Goal: Task Accomplishment & Management: Manage account settings

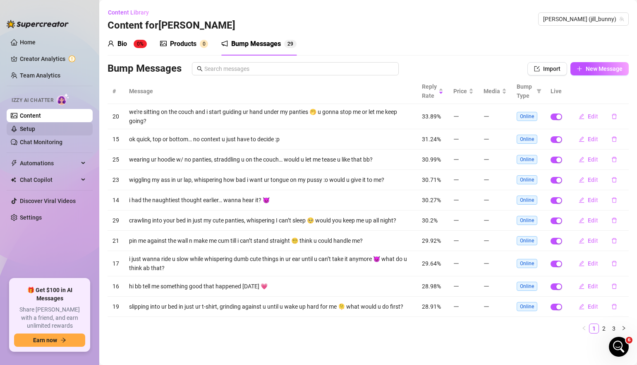
click at [35, 127] on link "Setup" at bounding box center [27, 128] width 15 height 7
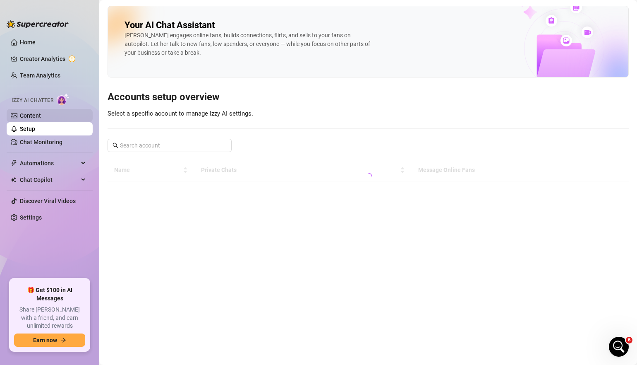
click at [41, 119] on link "Content" at bounding box center [30, 115] width 21 height 7
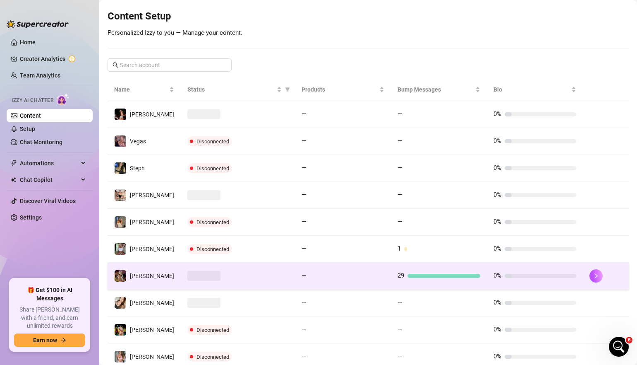
scroll to position [109, 0]
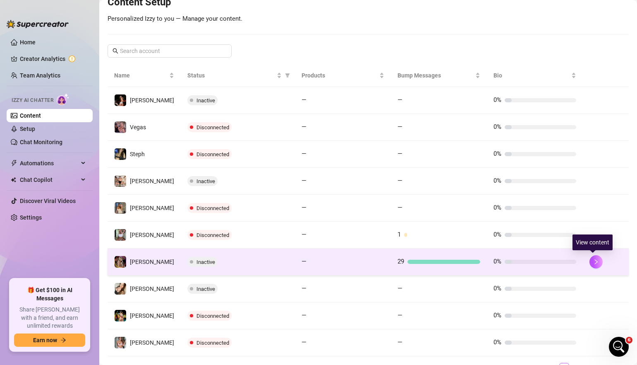
click at [590, 255] on div at bounding box center [606, 261] width 33 height 13
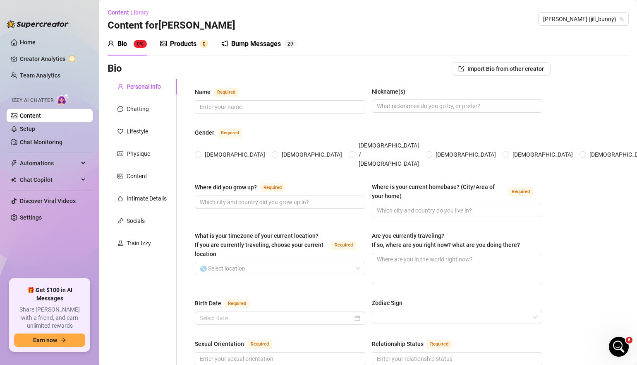
click at [198, 47] on div "Products 0" at bounding box center [184, 44] width 48 height 10
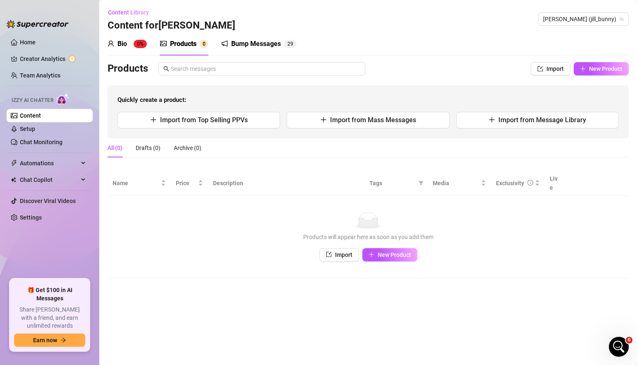
click at [233, 47] on div "Bump Messages" at bounding box center [256, 44] width 50 height 10
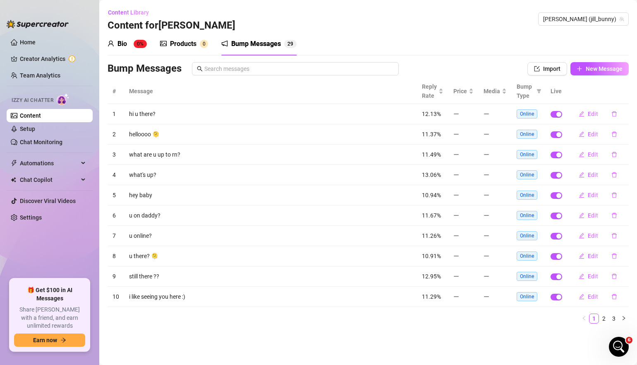
drag, startPoint x: 126, startPoint y: 44, endPoint x: 62, endPoint y: 110, distance: 92.2
click at [126, 44] on div "Bio" at bounding box center [123, 44] width 10 height 10
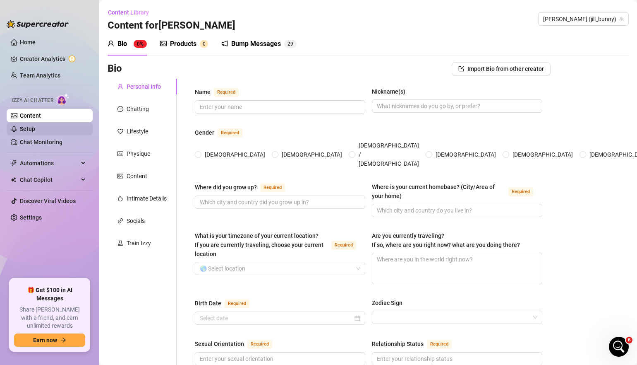
click at [35, 132] on link "Setup" at bounding box center [27, 128] width 15 height 7
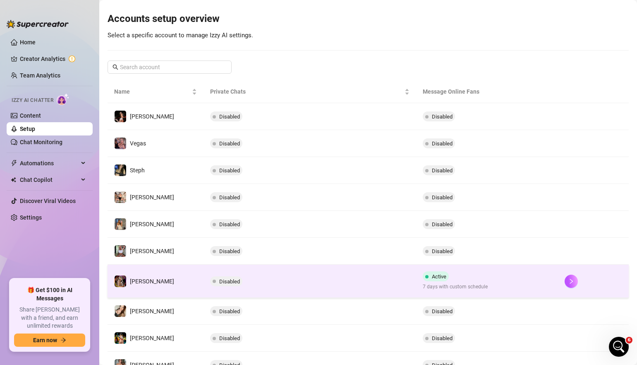
scroll to position [81, 0]
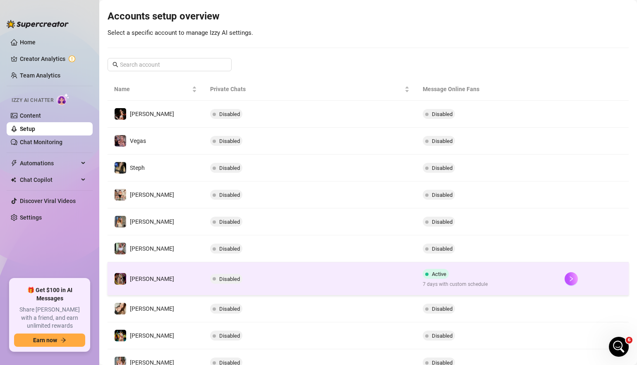
click at [291, 275] on td "Disabled" at bounding box center [310, 278] width 213 height 33
